Goal: Ask a question: Seek information or help from site administrators or community

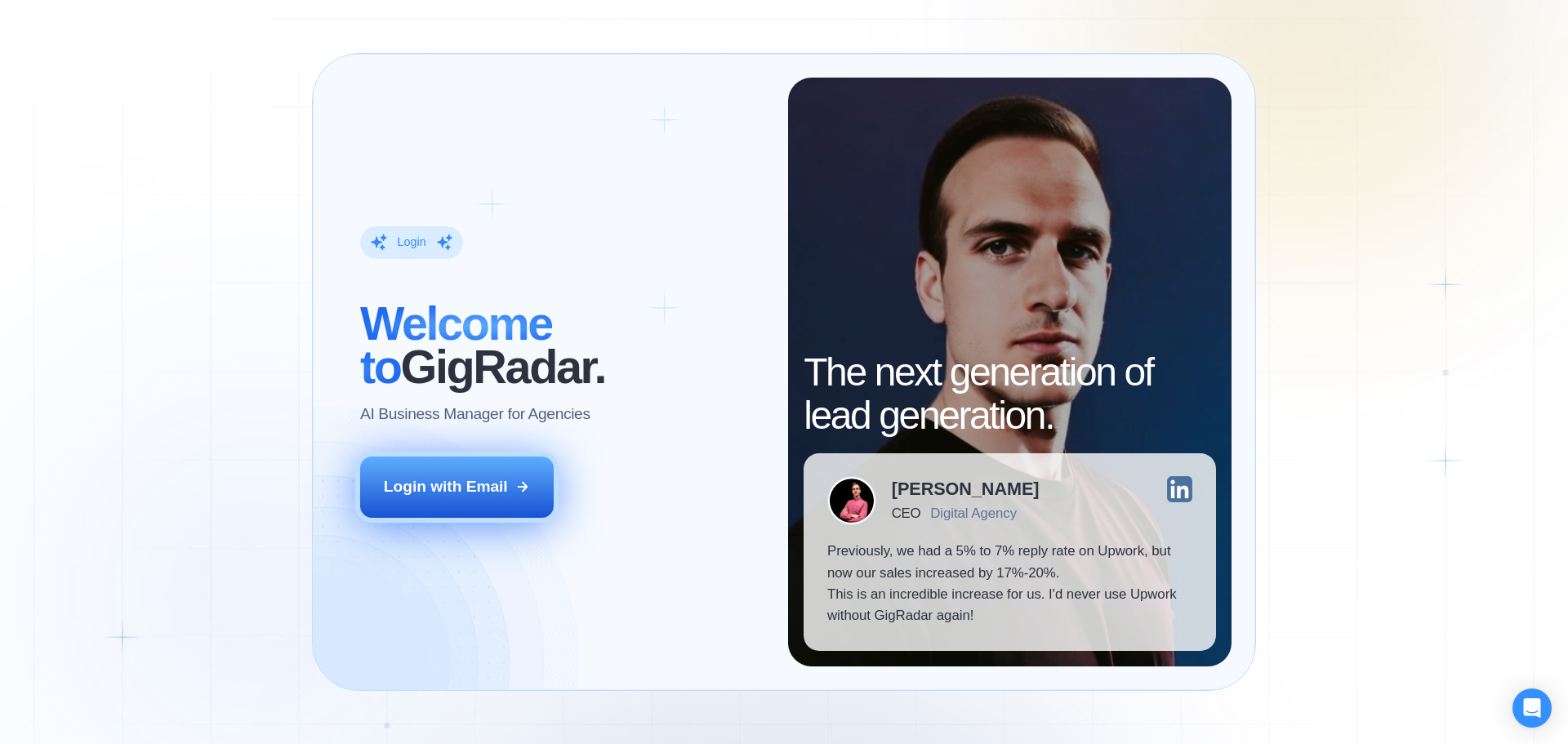
click at [447, 487] on div "Login with Email" at bounding box center [446, 486] width 124 height 21
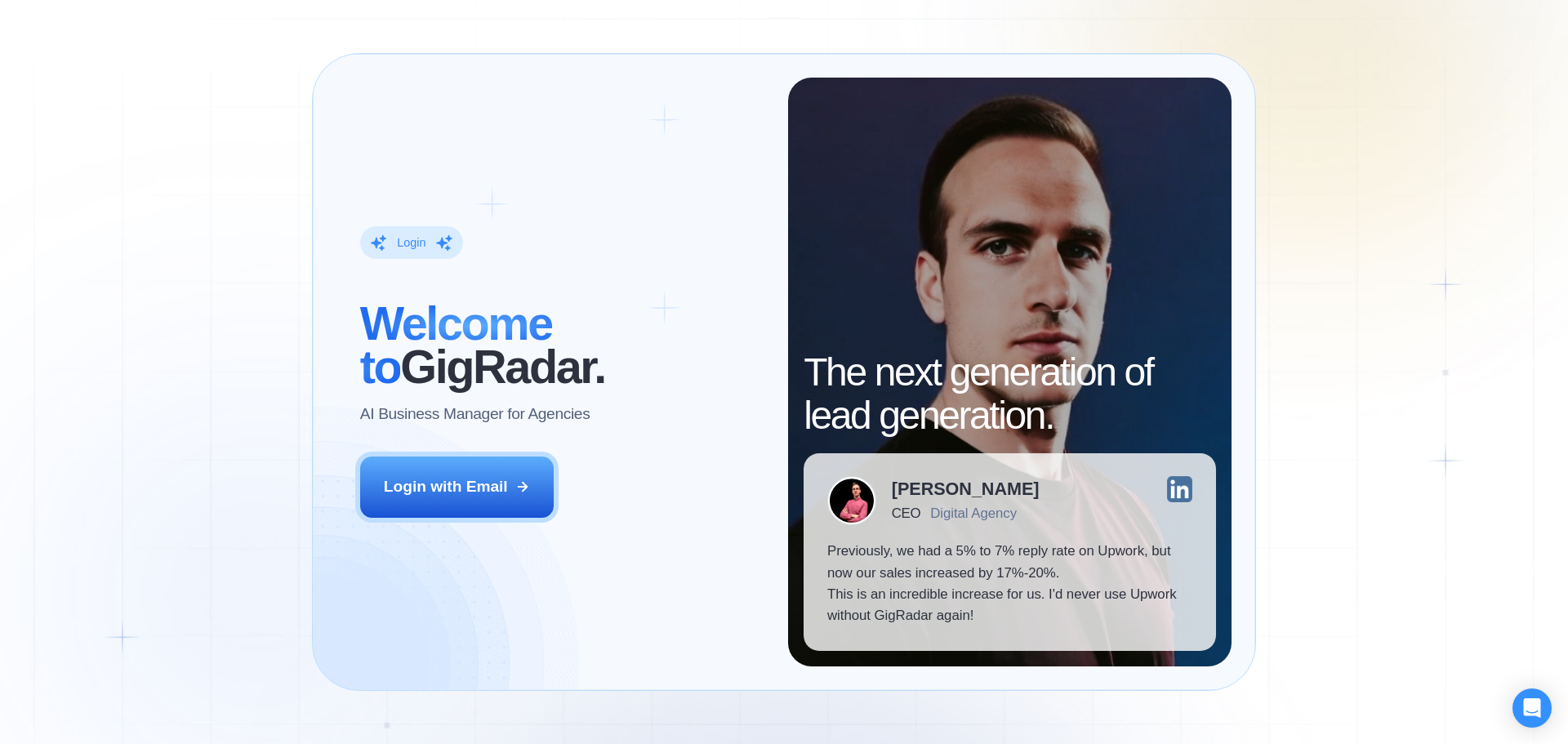
click at [100, 247] on div "Login ‍ Welcome to GigRadar. AI Business Manager for Agencies Login with Email …" at bounding box center [784, 372] width 1568 height 744
click at [204, 418] on div "Login ‍ Welcome to GigRadar. AI Business Manager for Agencies Login with Email …" at bounding box center [784, 372] width 1568 height 744
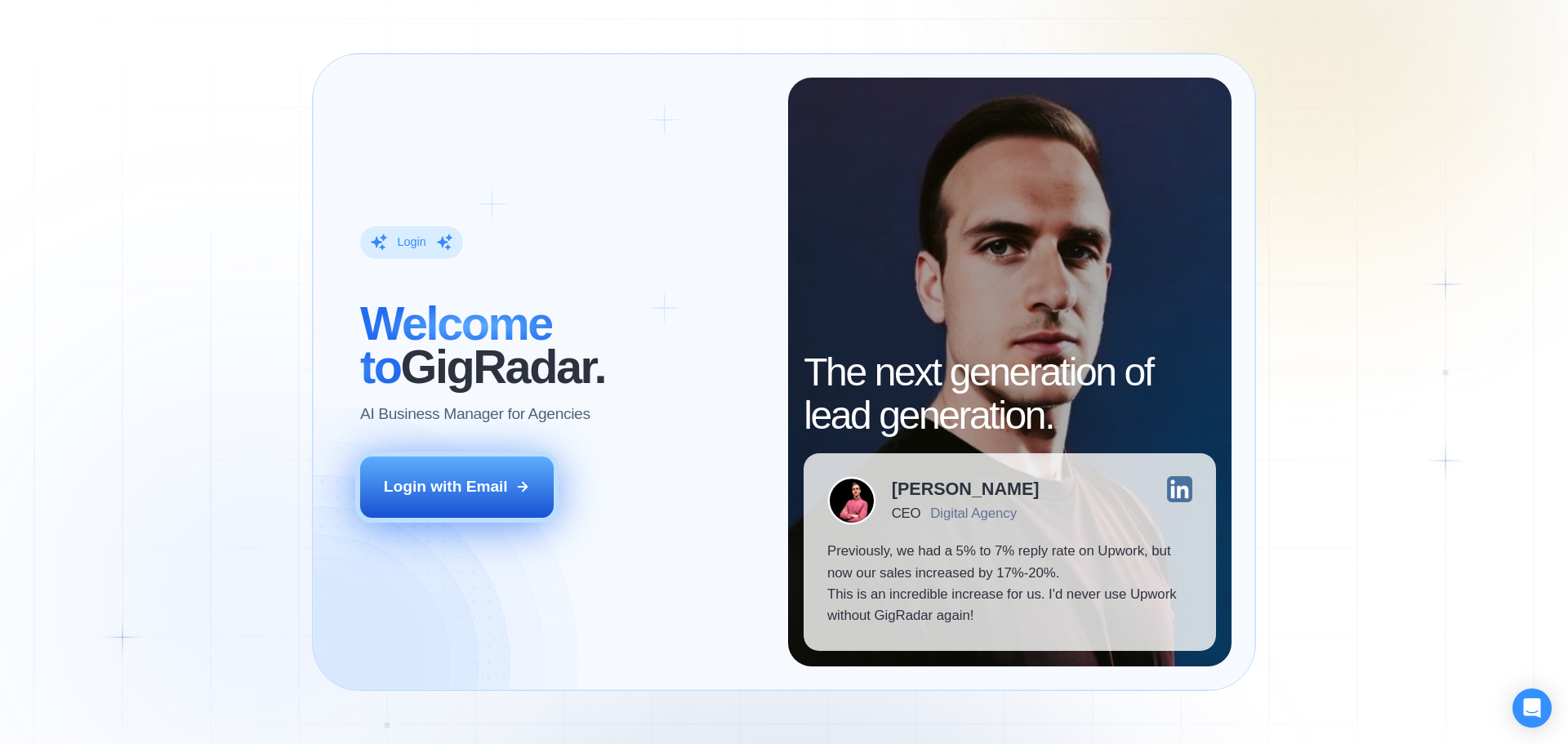
click at [464, 472] on button "Login with Email" at bounding box center [458, 486] width 194 height 60
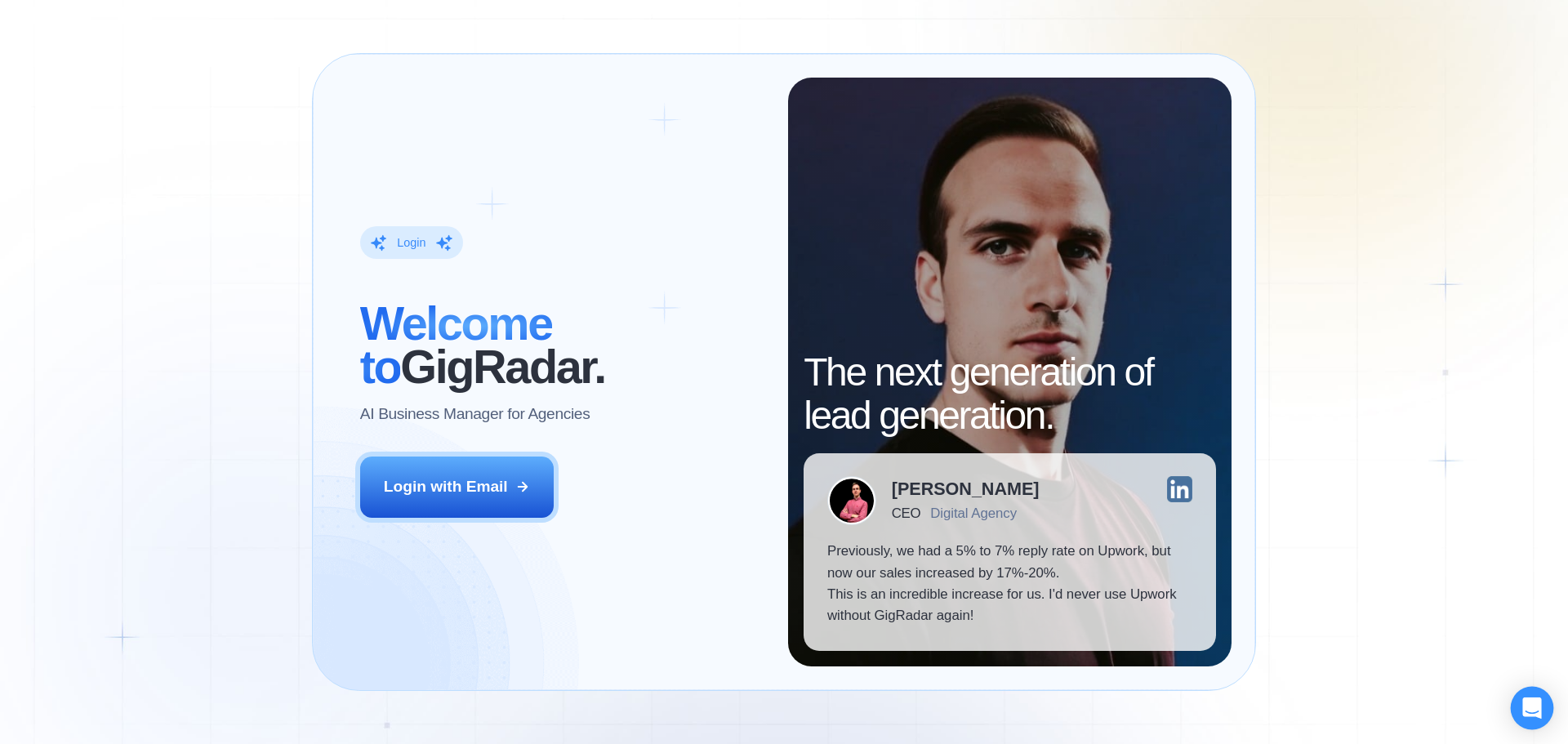
click at [1543, 699] on div "Open Intercom Messenger" at bounding box center [1532, 708] width 43 height 43
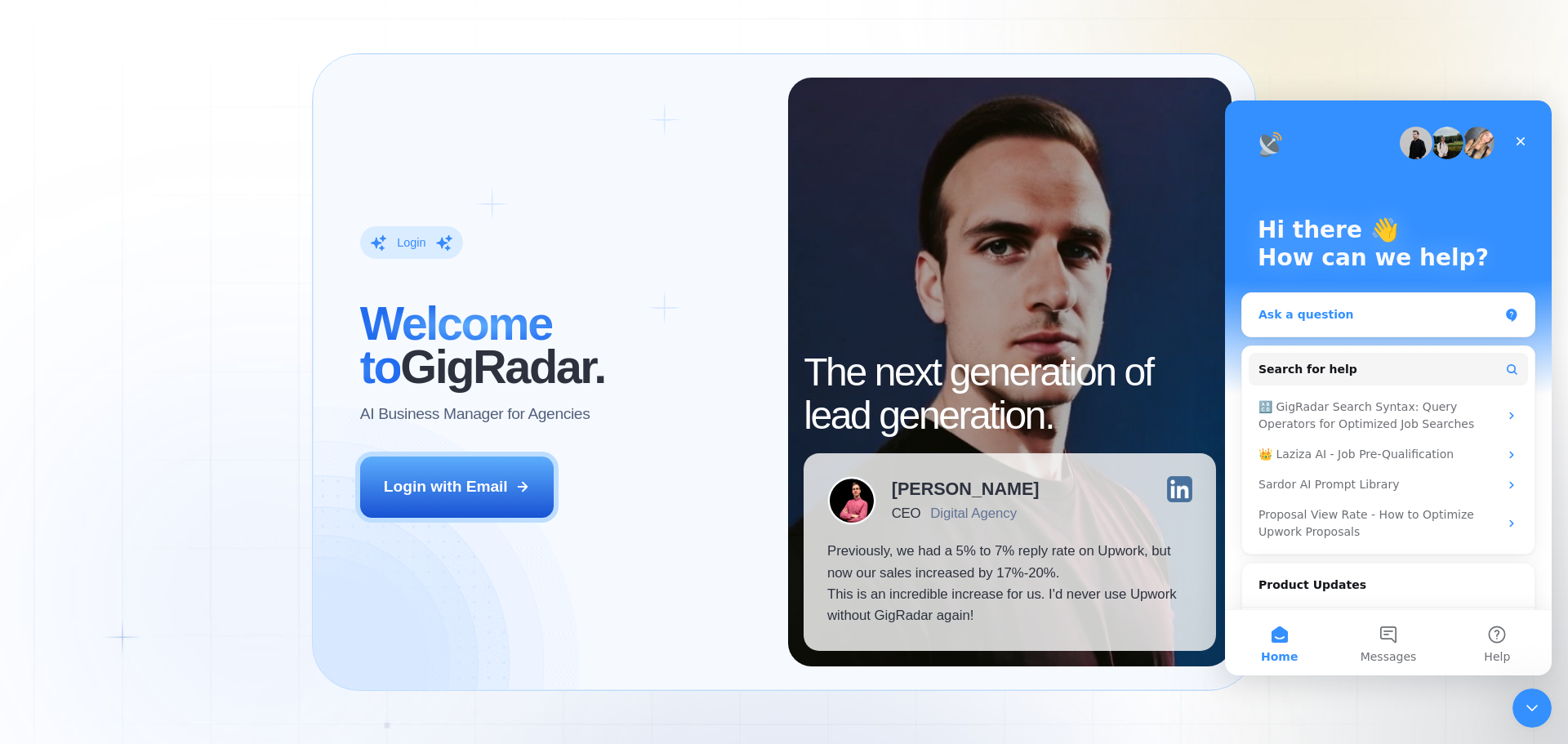
click at [1355, 304] on div "Ask a question" at bounding box center [1389, 314] width 292 height 43
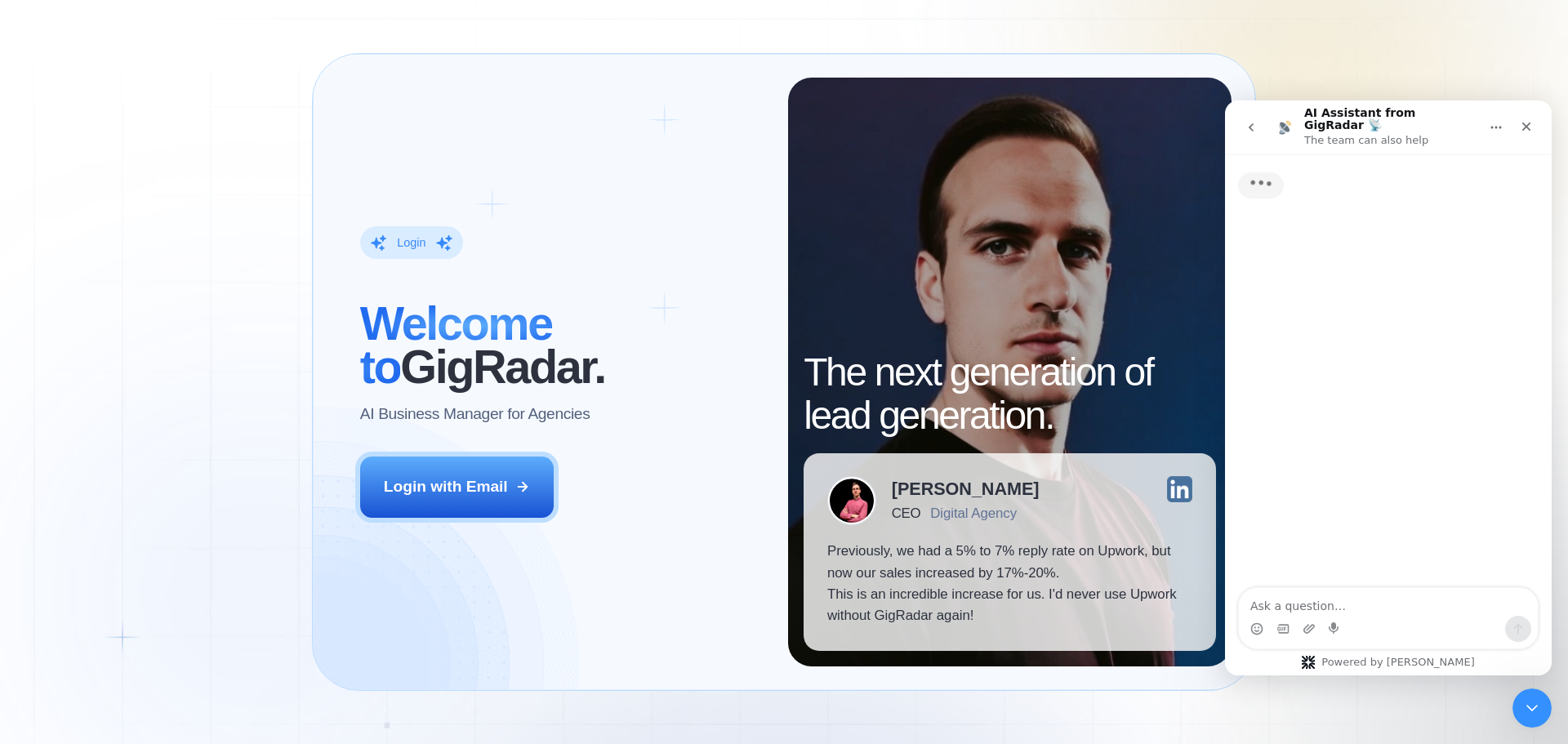
click at [1354, 607] on textarea "Ask a question…" at bounding box center [1388, 602] width 299 height 28
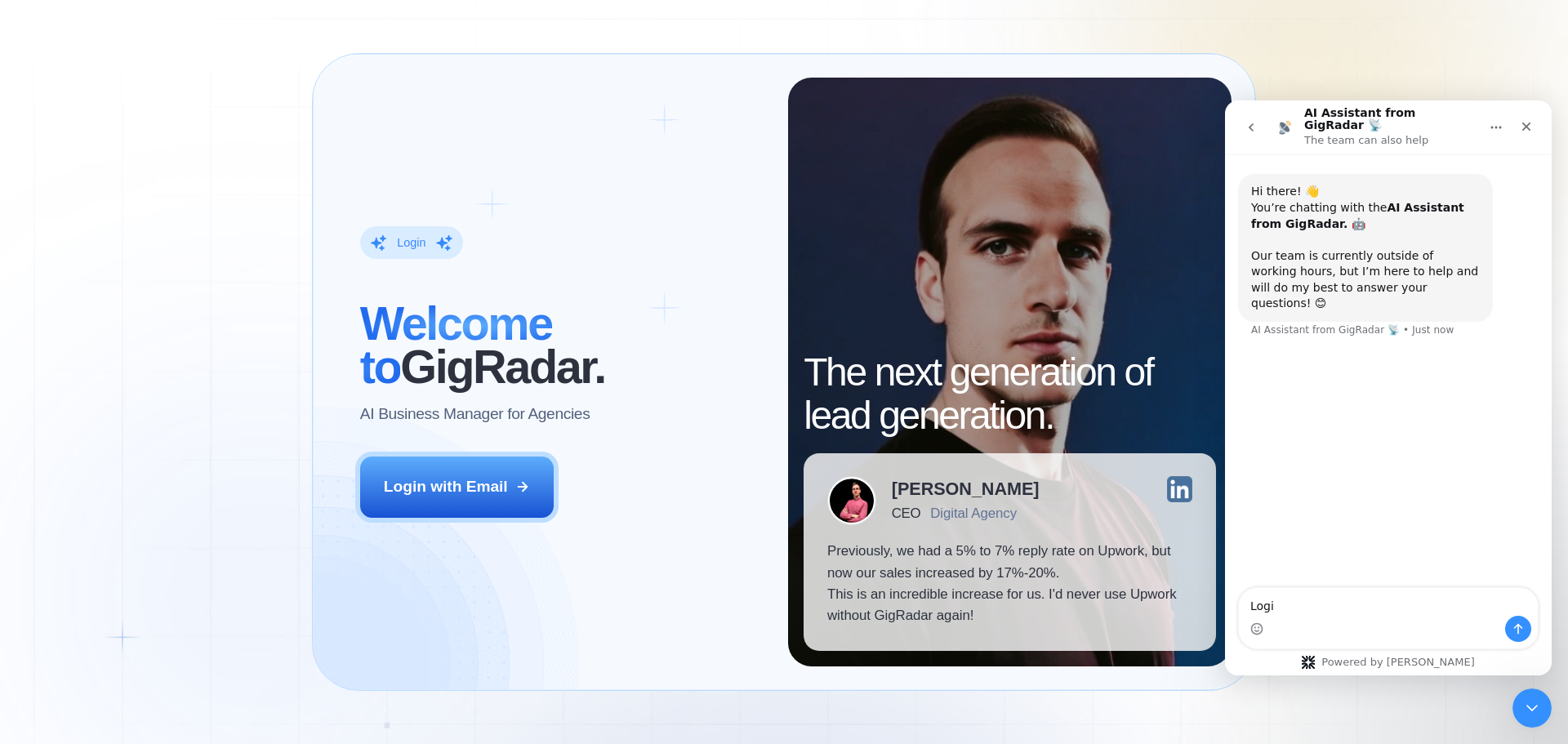
type textarea "Login"
type textarea "Unable to login"
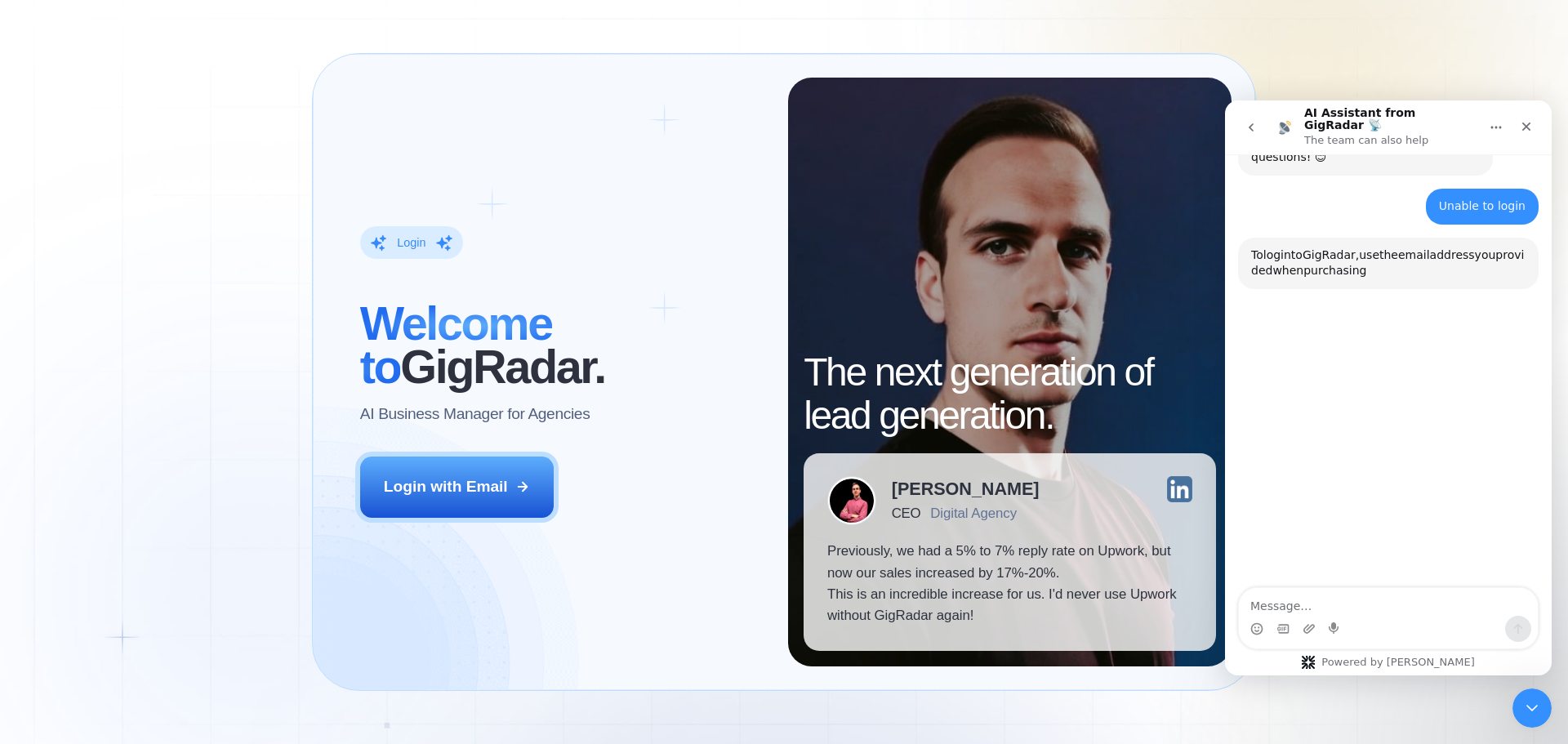
scroll to position [168, 0]
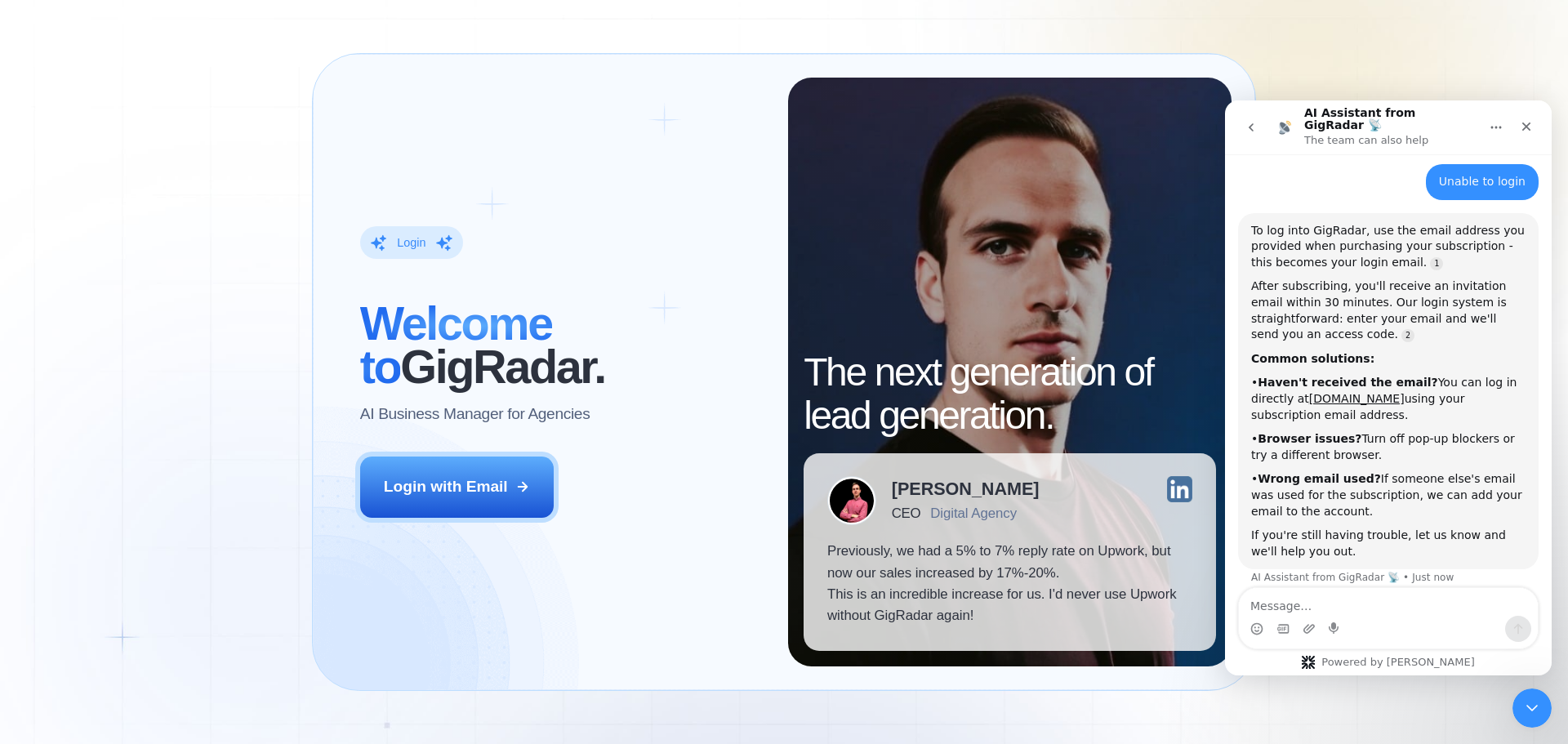
drag, startPoint x: 1336, startPoint y: 422, endPoint x: 1443, endPoint y: 427, distance: 107.1
click at [1442, 431] on div "• Browser issues? Turn off pop-up blockers or try a different browser." at bounding box center [1388, 446] width 275 height 31
click at [1443, 433] on div "• Browser issues? Turn off pop-up blockers or try a different browser." at bounding box center [1388, 446] width 275 height 31
drag, startPoint x: 1432, startPoint y: 412, endPoint x: 1532, endPoint y: 413, distance: 100.0
click at [1532, 413] on div "Hi there! 👋 You’re chatting with the AI Assistant from GigRadar. 🤖 Our team is …" at bounding box center [1388, 294] width 326 height 621
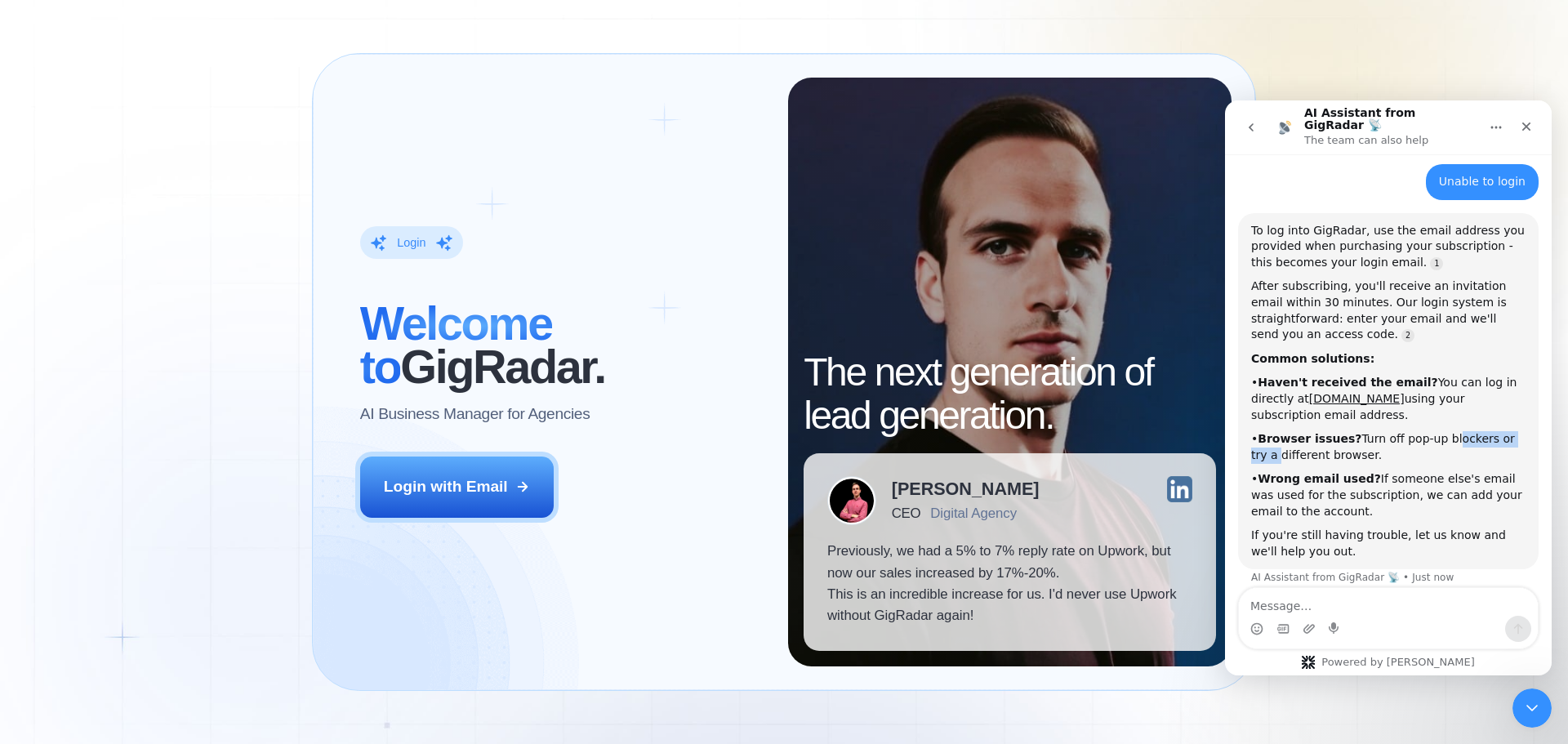
drag, startPoint x: 1273, startPoint y: 431, endPoint x: 1361, endPoint y: 434, distance: 88.1
click at [1361, 434] on div "• Browser issues? Turn off pop-up blockers or try a different browser." at bounding box center [1388, 446] width 275 height 31
click at [1329, 472] on b "Wrong email used?" at bounding box center [1318, 479] width 123 height 13
drag, startPoint x: 1272, startPoint y: 454, endPoint x: 1381, endPoint y: 461, distance: 109.2
click at [1381, 471] on div "• Wrong email used? If someone else's email was used for the subscription, we c…" at bounding box center [1388, 495] width 275 height 48
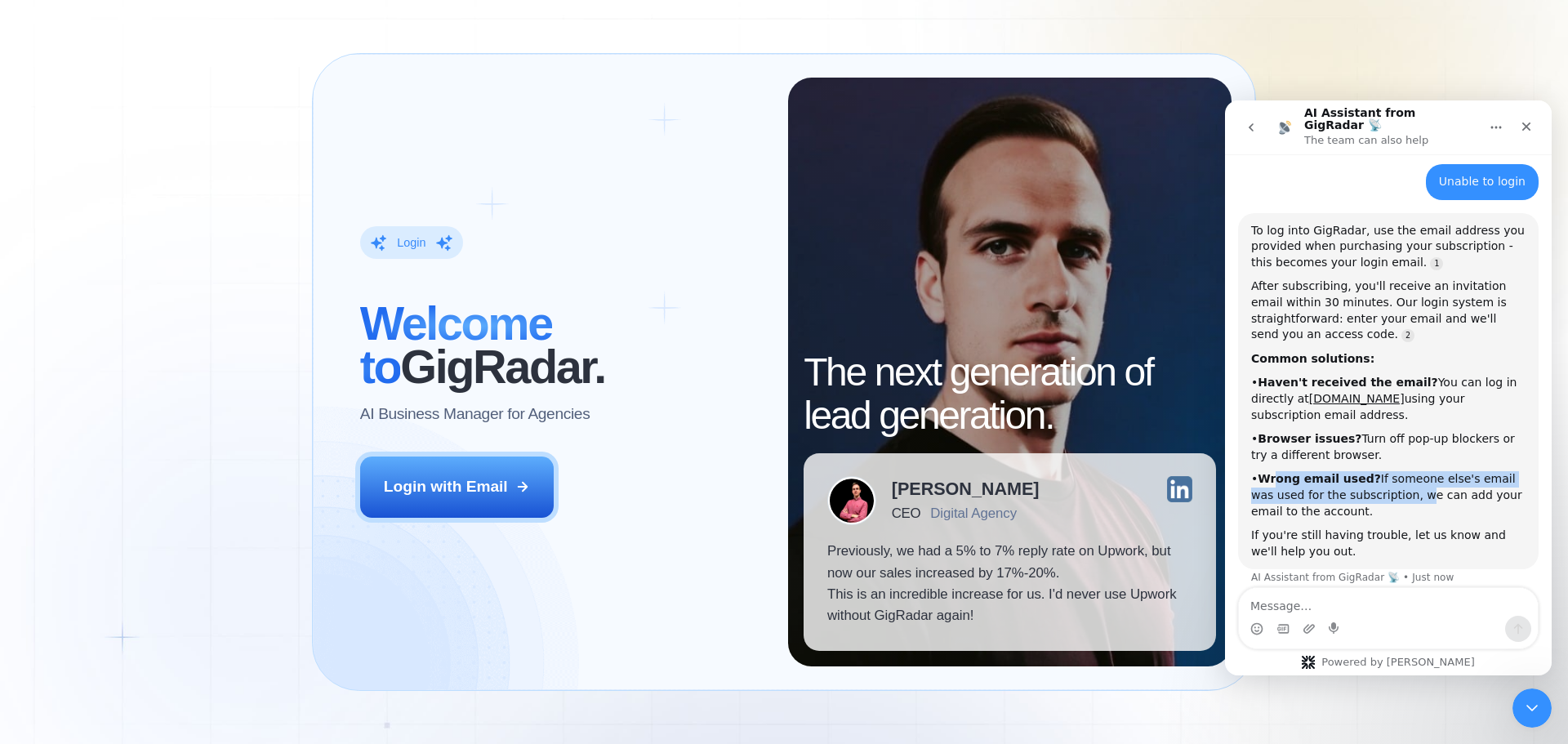
click at [1381, 471] on div "• Wrong email used? If someone else's email was used for the subscription, we c…" at bounding box center [1388, 495] width 275 height 48
drag, startPoint x: 1409, startPoint y: 409, endPoint x: 1444, endPoint y: 410, distance: 35.0
click at [1444, 431] on div "• Browser issues? Turn off pop-up blockers or try a different browser." at bounding box center [1388, 446] width 275 height 31
drag, startPoint x: 1333, startPoint y: 435, endPoint x: 1279, endPoint y: 448, distance: 55.5
click at [1327, 442] on div "To log into GigRadar, use the email address you provided when purchasing your s…" at bounding box center [1388, 391] width 275 height 337
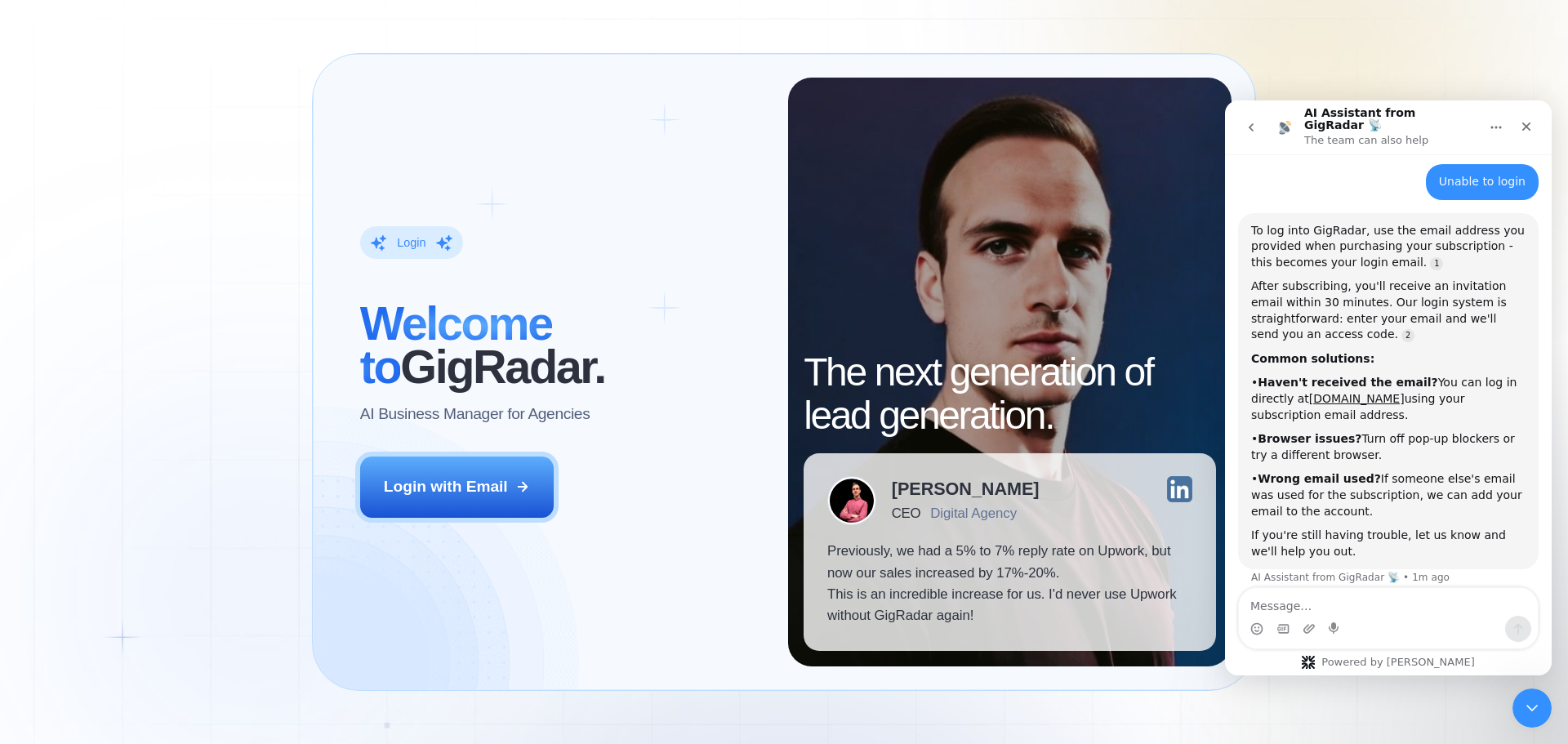
click at [1455, 471] on div "• Wrong email used? If someone else's email was used for the subscription, we c…" at bounding box center [1388, 495] width 275 height 48
click at [1411, 471] on div "• Wrong email used? If someone else's email was used for the subscription, we c…" at bounding box center [1388, 495] width 275 height 48
drag, startPoint x: 1306, startPoint y: 509, endPoint x: 1456, endPoint y: 515, distance: 150.1
click at [1455, 528] on div "If you're still having trouble, let us know and we'll help you out." at bounding box center [1388, 543] width 275 height 31
click at [1456, 528] on div "If you're still having trouble, let us know and we'll help you out." at bounding box center [1388, 543] width 275 height 31
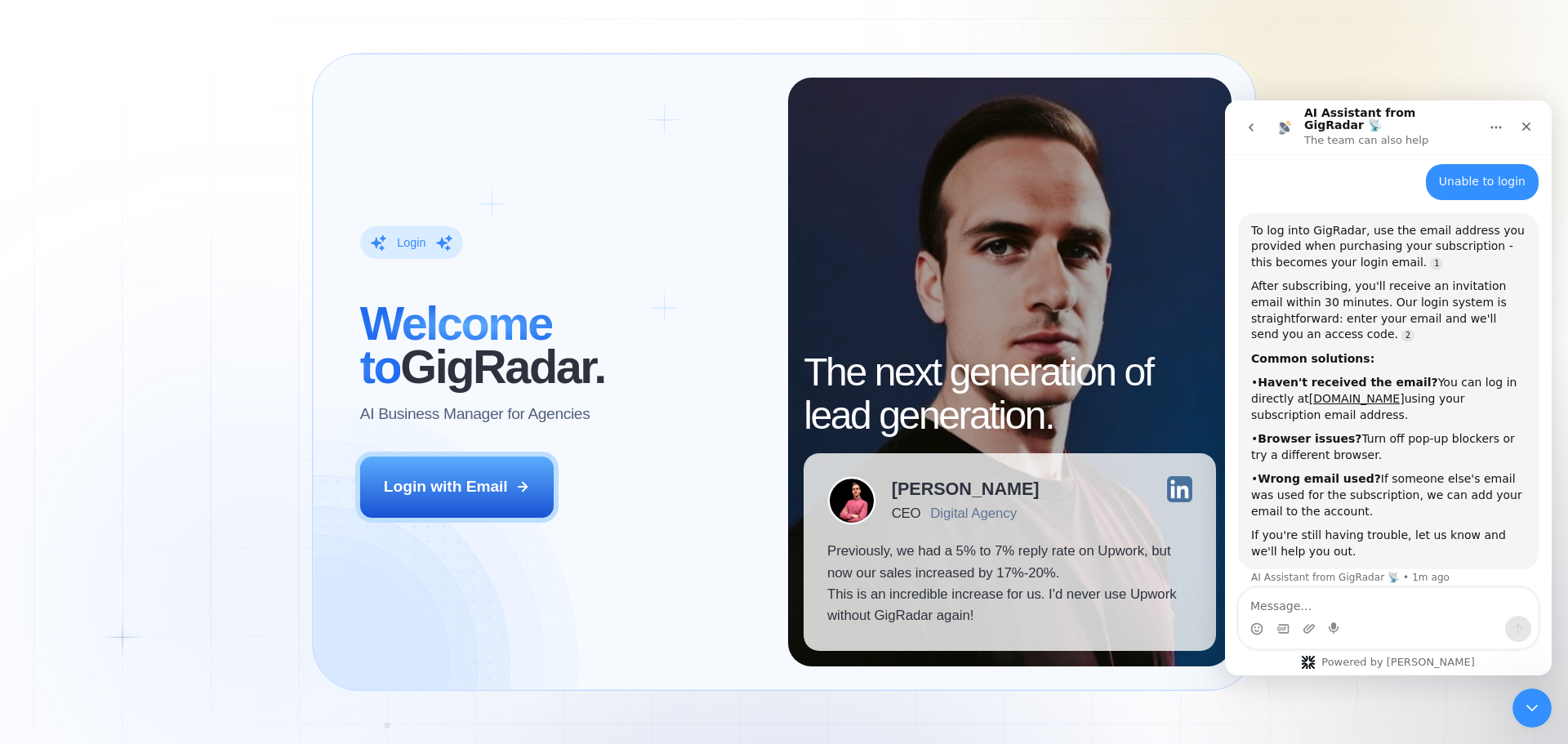
click at [1341, 532] on div "If you're still having trouble, let us know and we'll help you out." at bounding box center [1388, 543] width 275 height 31
click at [1305, 605] on textarea "Message…" at bounding box center [1388, 602] width 299 height 28
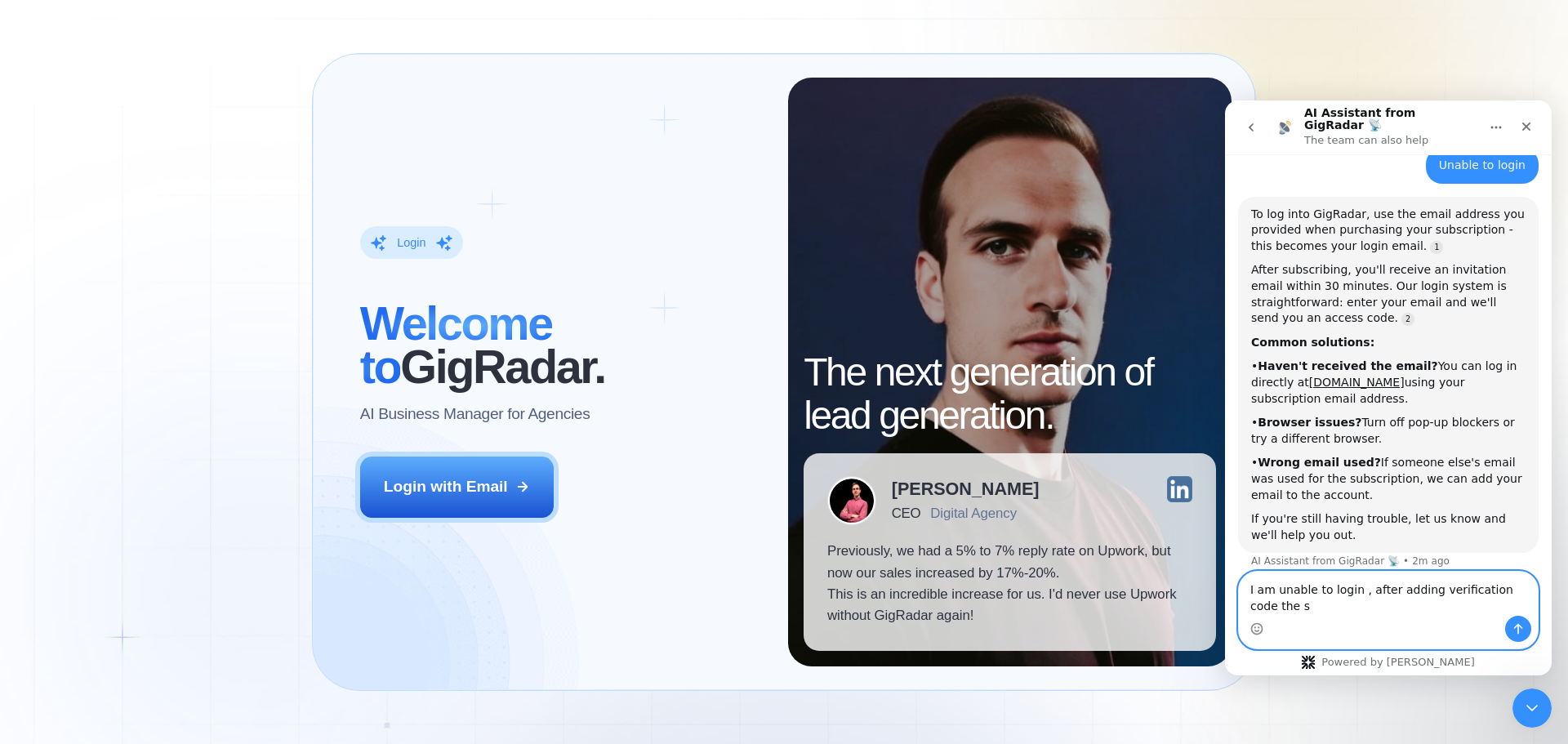
scroll to position [177, 0]
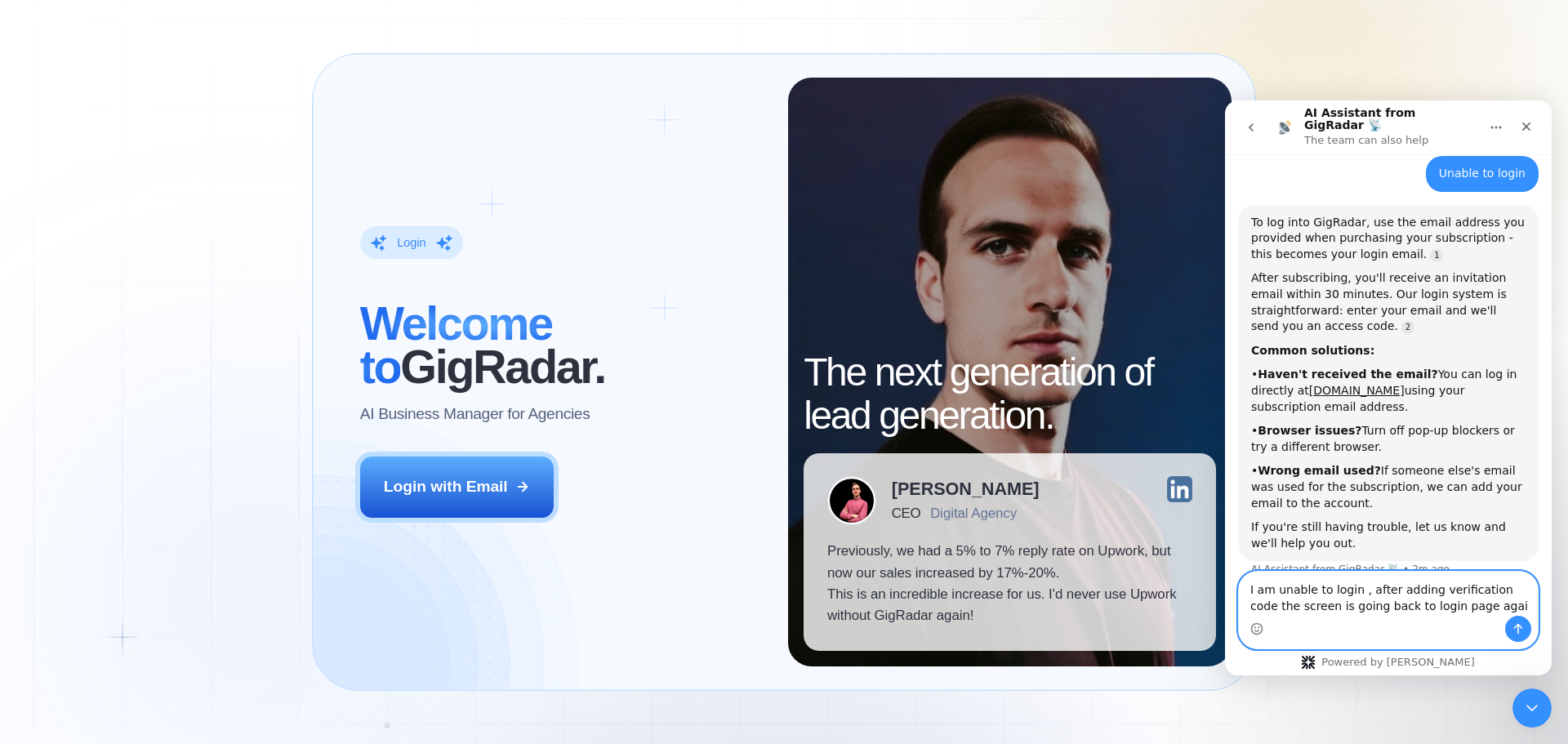
type textarea "I am unable to login , after adding verification code the screen is going back …"
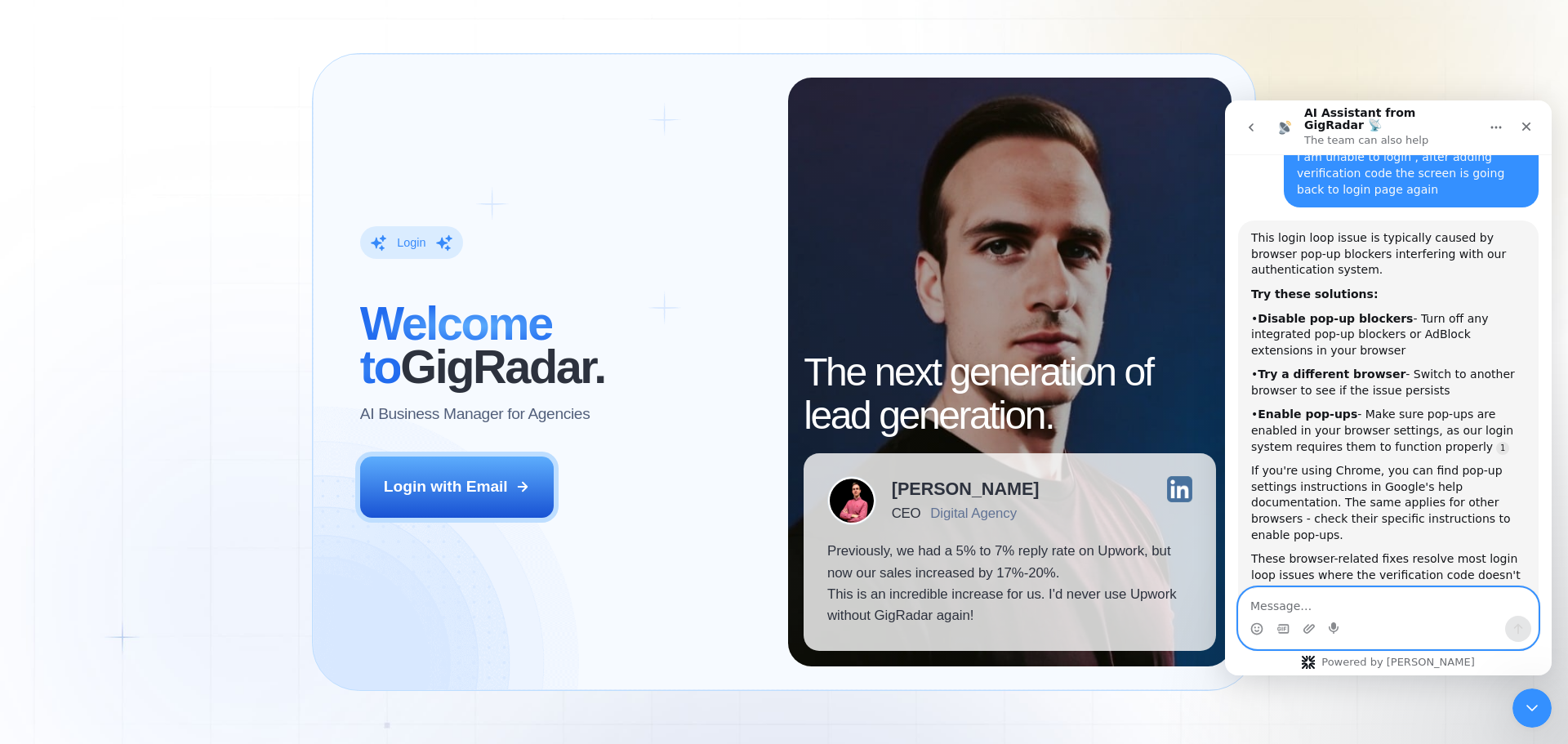
scroll to position [668, 0]
